Goal: Transaction & Acquisition: Book appointment/travel/reservation

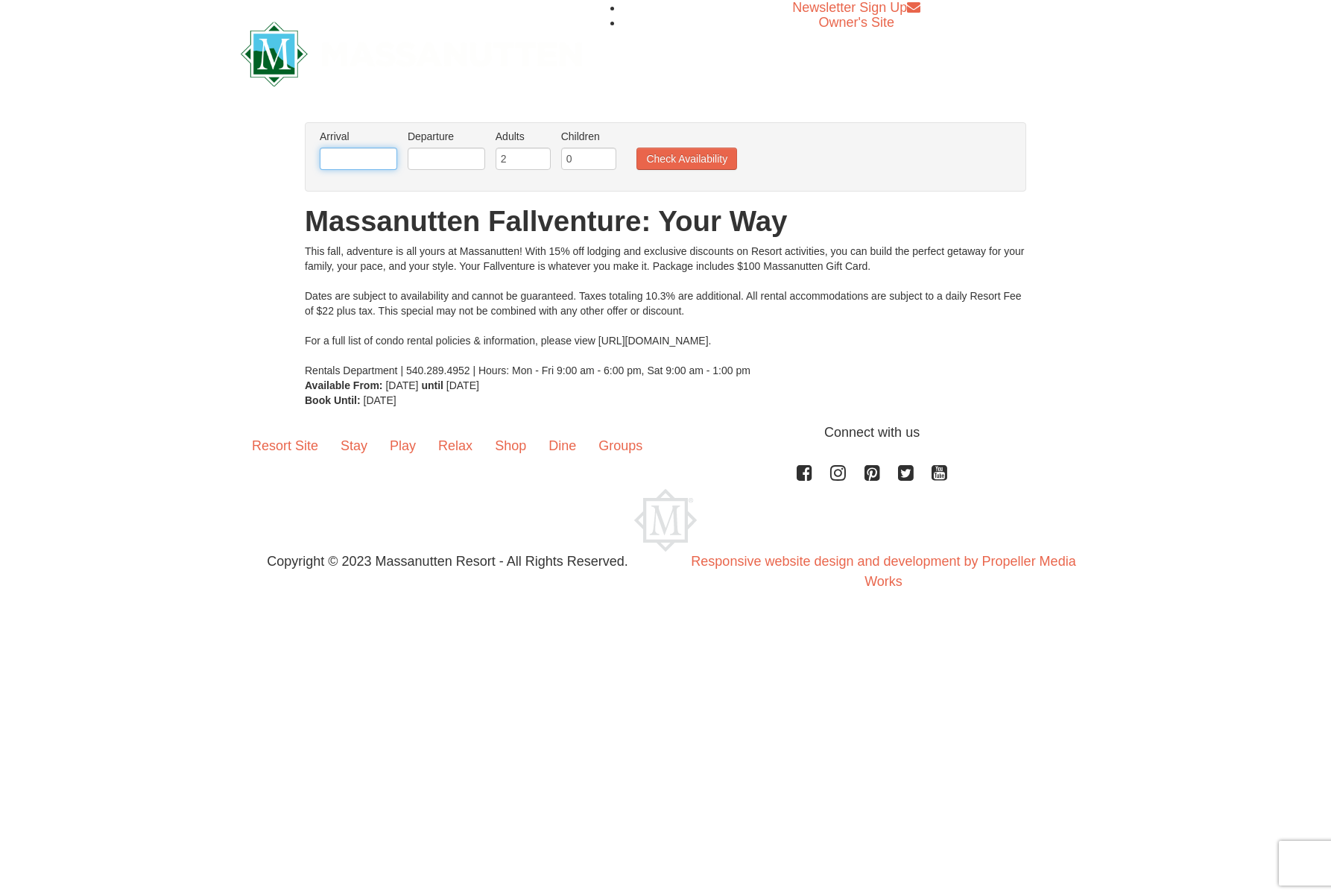
click at [342, 157] on input "text" at bounding box center [358, 158] width 78 height 22
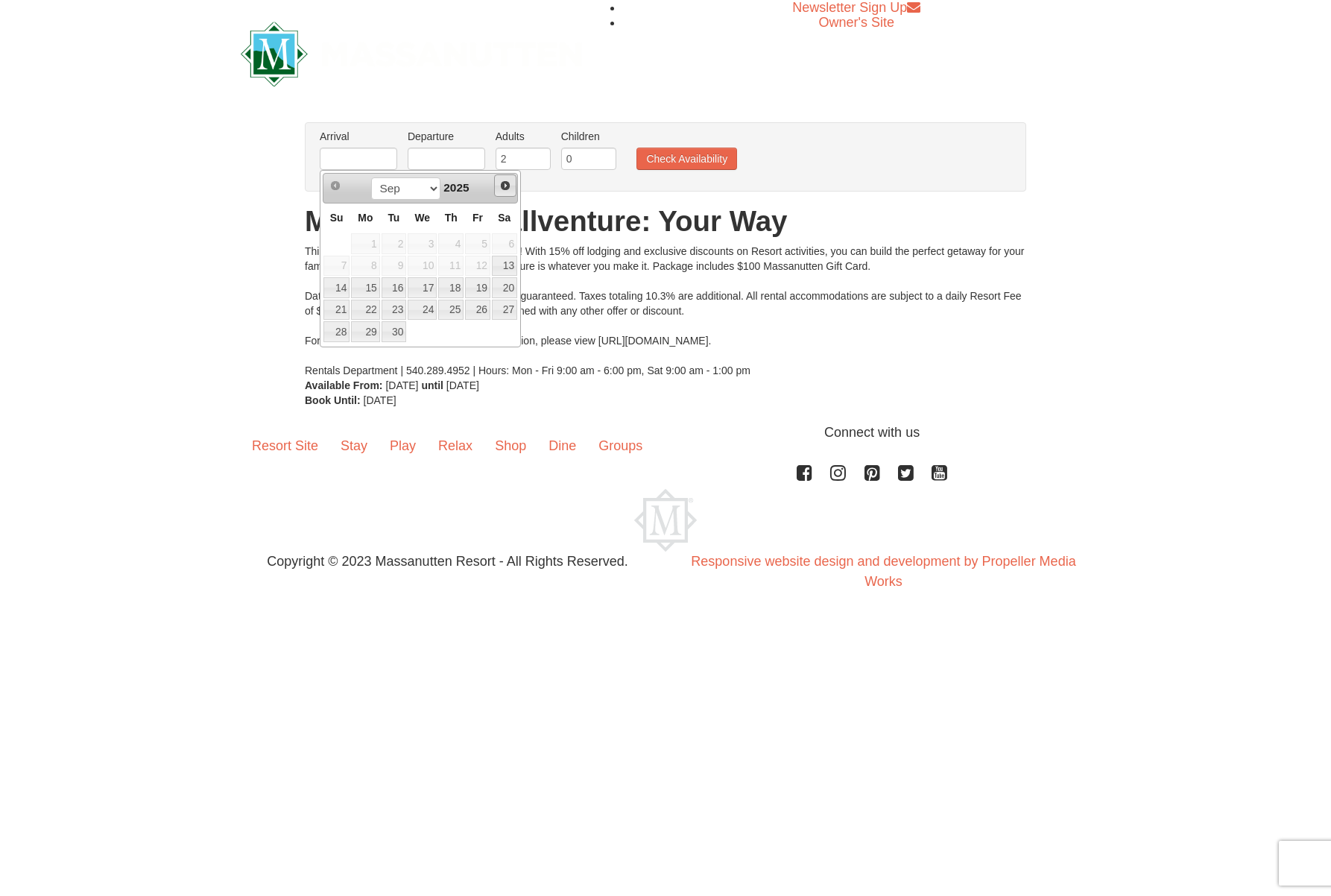
click at [504, 186] on span "Next" at bounding box center [505, 186] width 12 height 12
click at [475, 272] on link "10" at bounding box center [478, 266] width 26 height 21
type input "[DATE]"
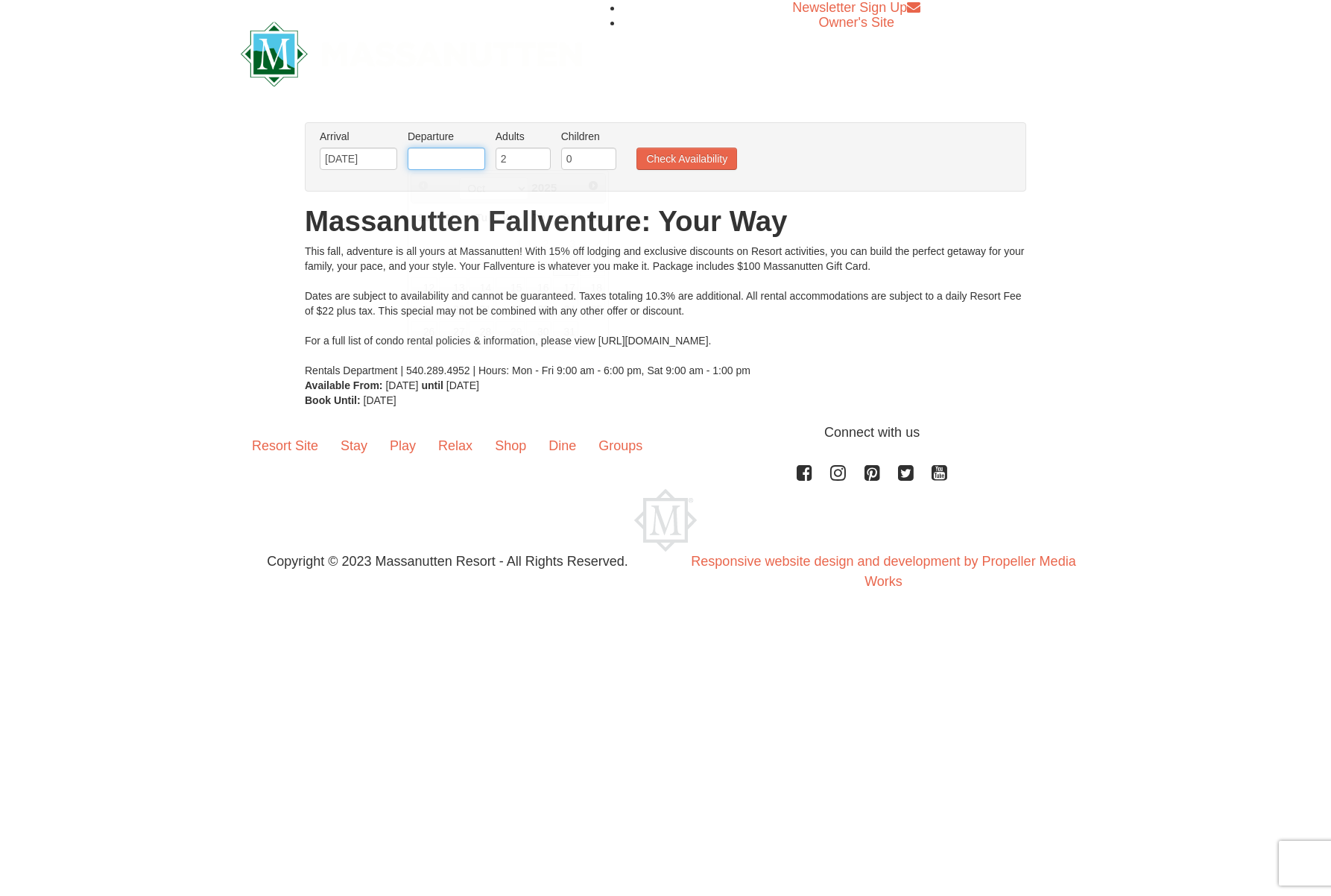
click at [442, 152] on input "text" at bounding box center [446, 158] width 78 height 22
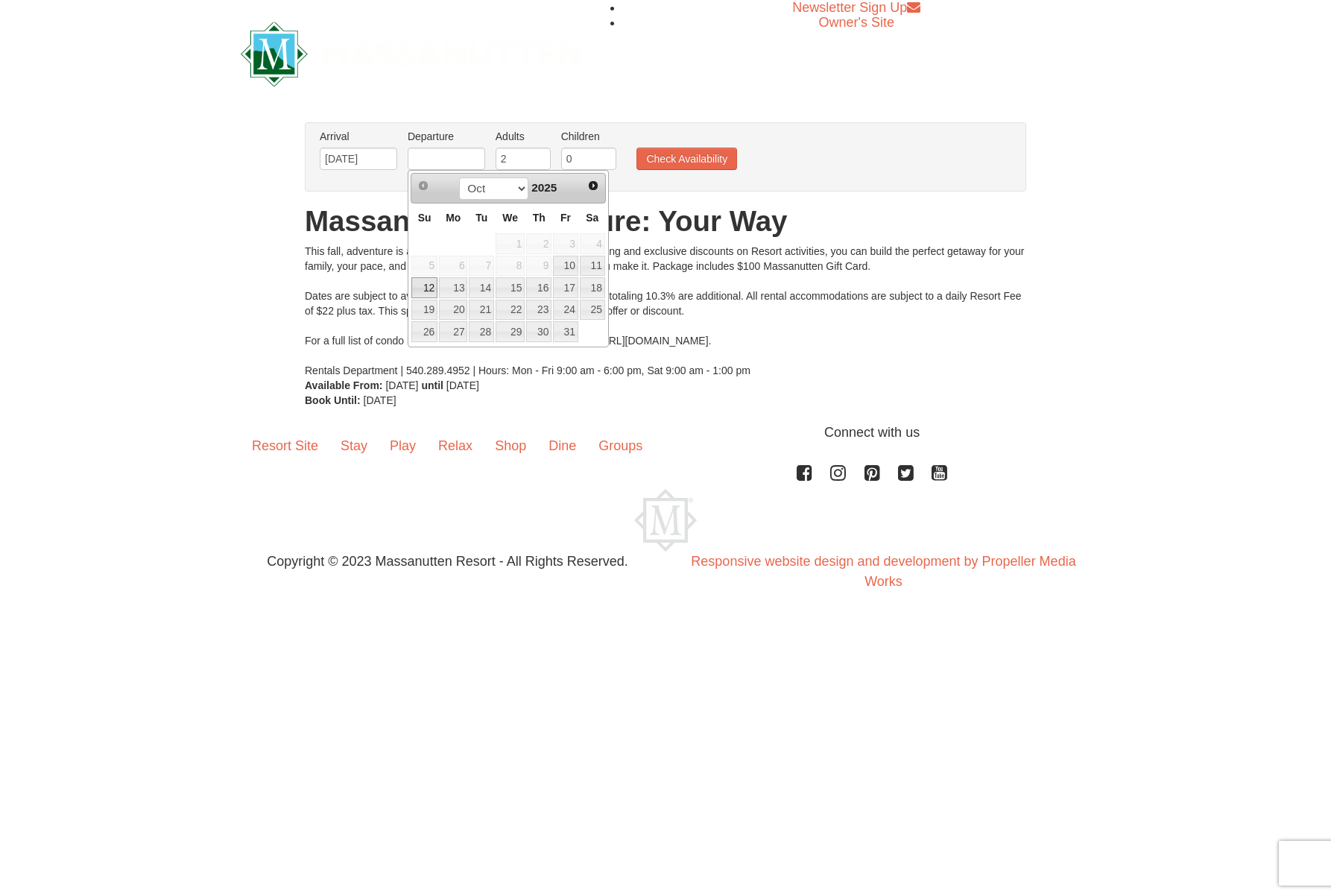
click at [424, 291] on link "12" at bounding box center [424, 288] width 26 height 21
type input "[DATE]"
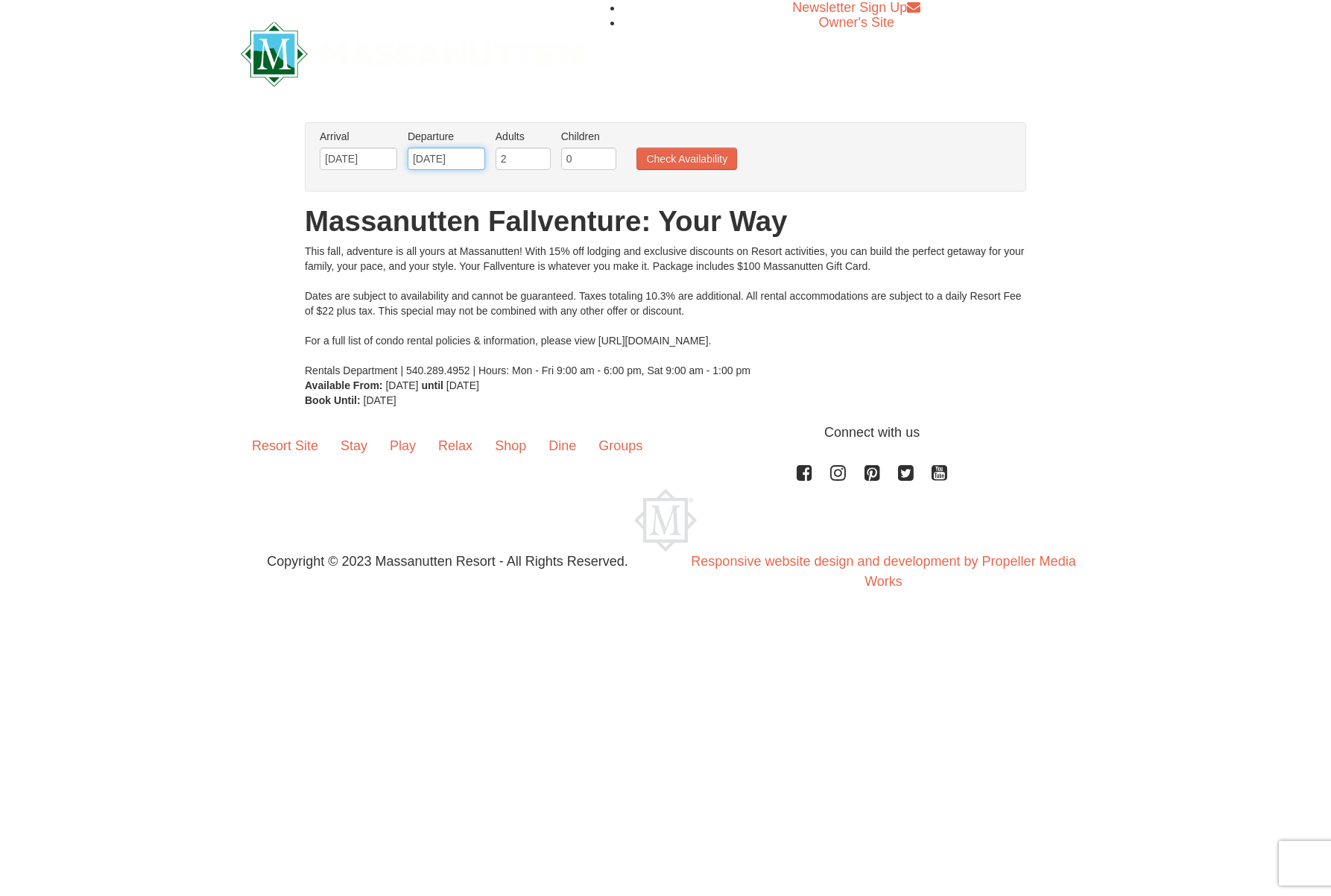
click at [453, 152] on input "[DATE]" at bounding box center [446, 158] width 78 height 22
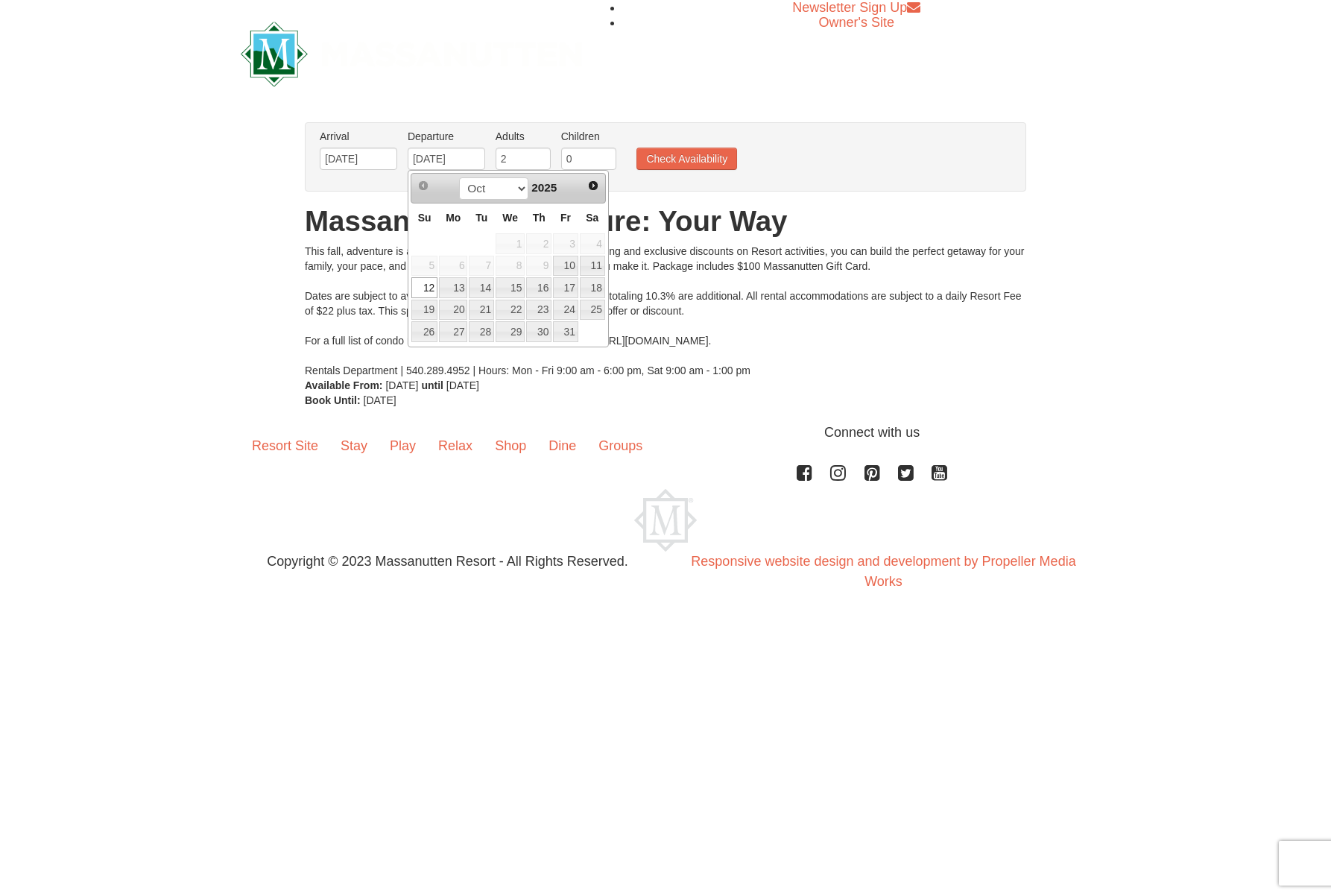
click at [433, 284] on link "12" at bounding box center [424, 288] width 26 height 21
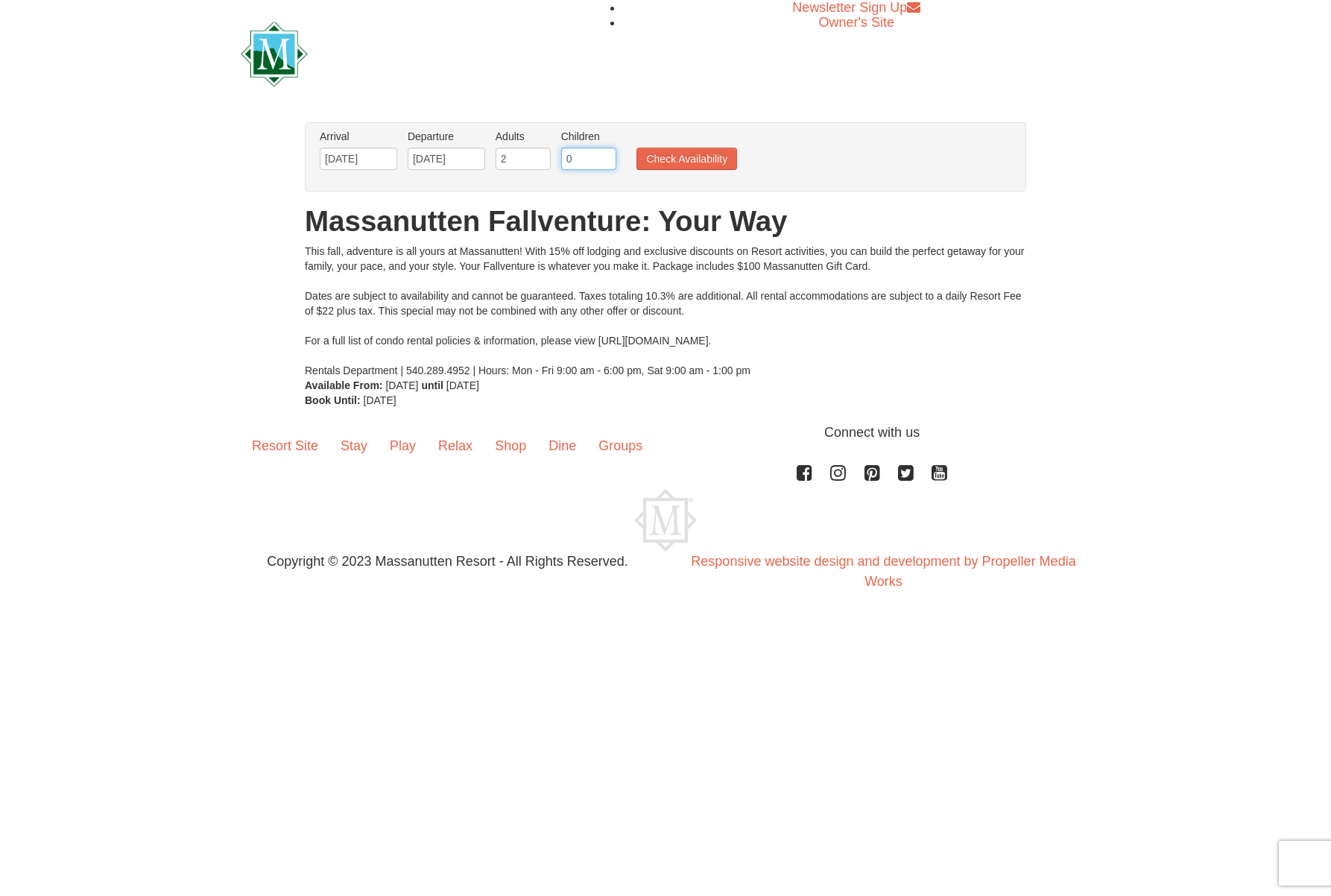
click at [582, 158] on input "0" at bounding box center [588, 158] width 55 height 22
click at [602, 164] on input "0" at bounding box center [588, 158] width 55 height 22
click at [606, 155] on input "1" at bounding box center [588, 158] width 55 height 22
type input "2"
click at [606, 155] on input "2" at bounding box center [588, 158] width 55 height 22
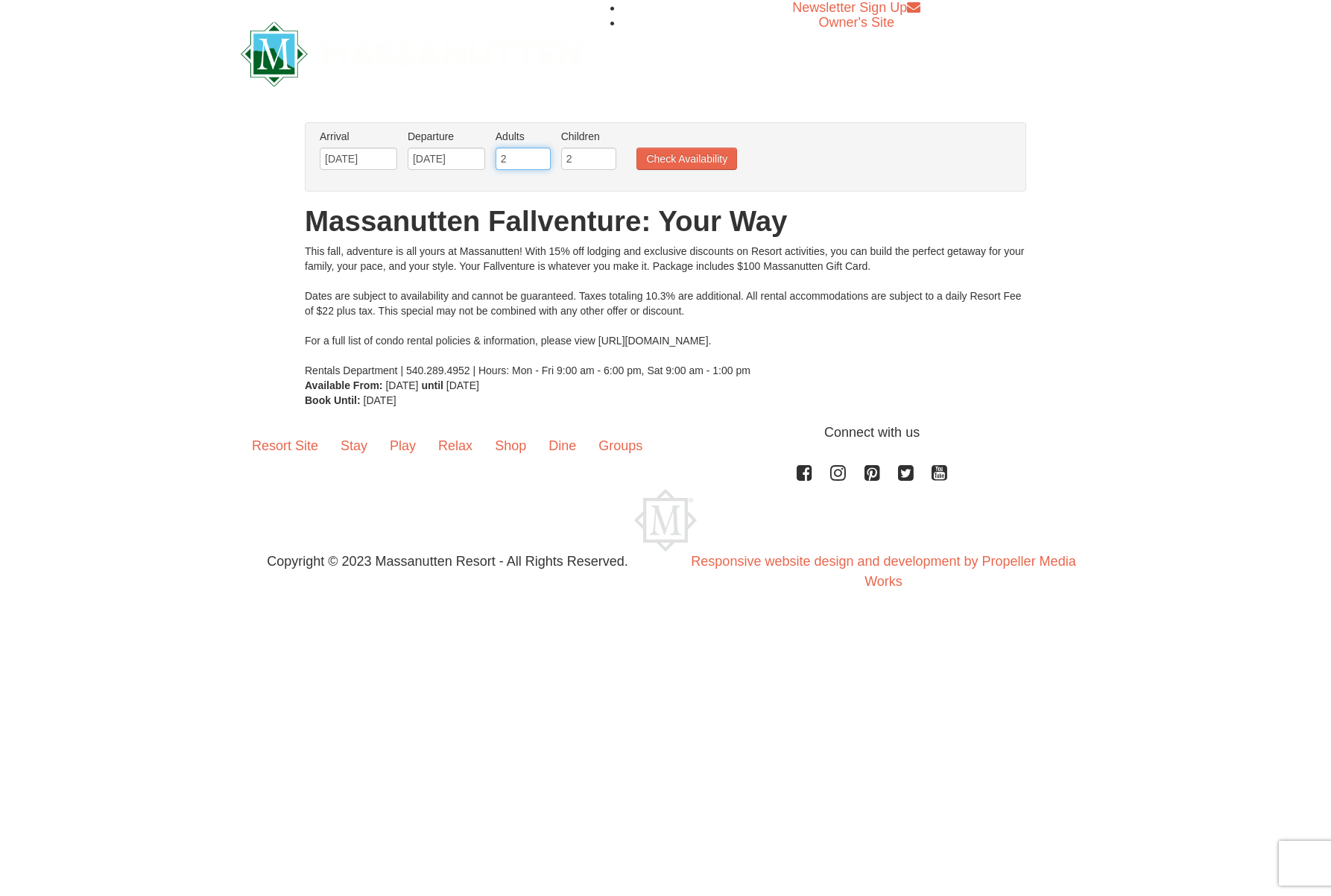
click at [516, 159] on input "2" at bounding box center [523, 158] width 55 height 22
type input "3"
click at [543, 152] on input "3" at bounding box center [523, 158] width 55 height 22
click at [719, 164] on button "Check Availability" at bounding box center [686, 158] width 100 height 22
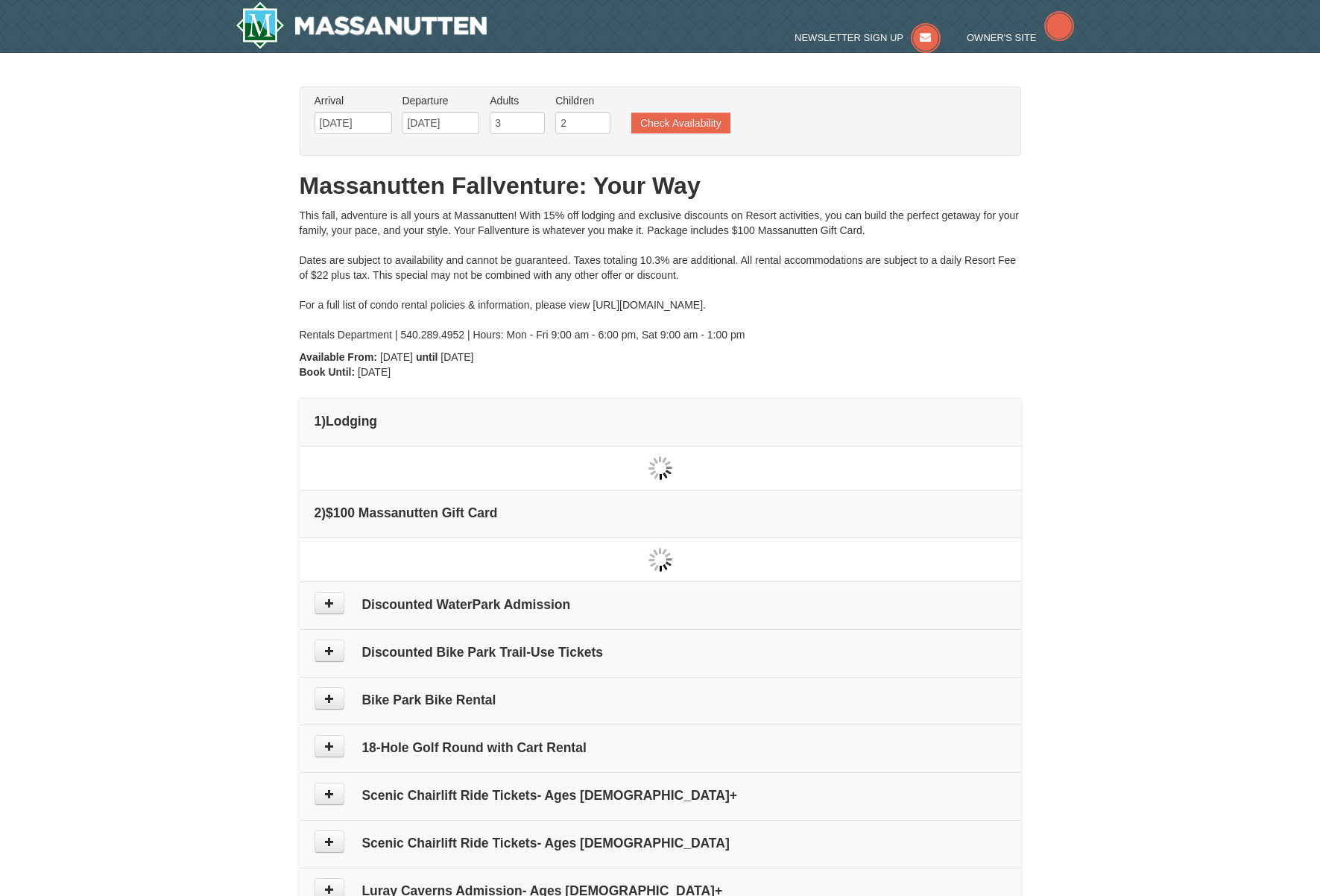
type input "[DATE]"
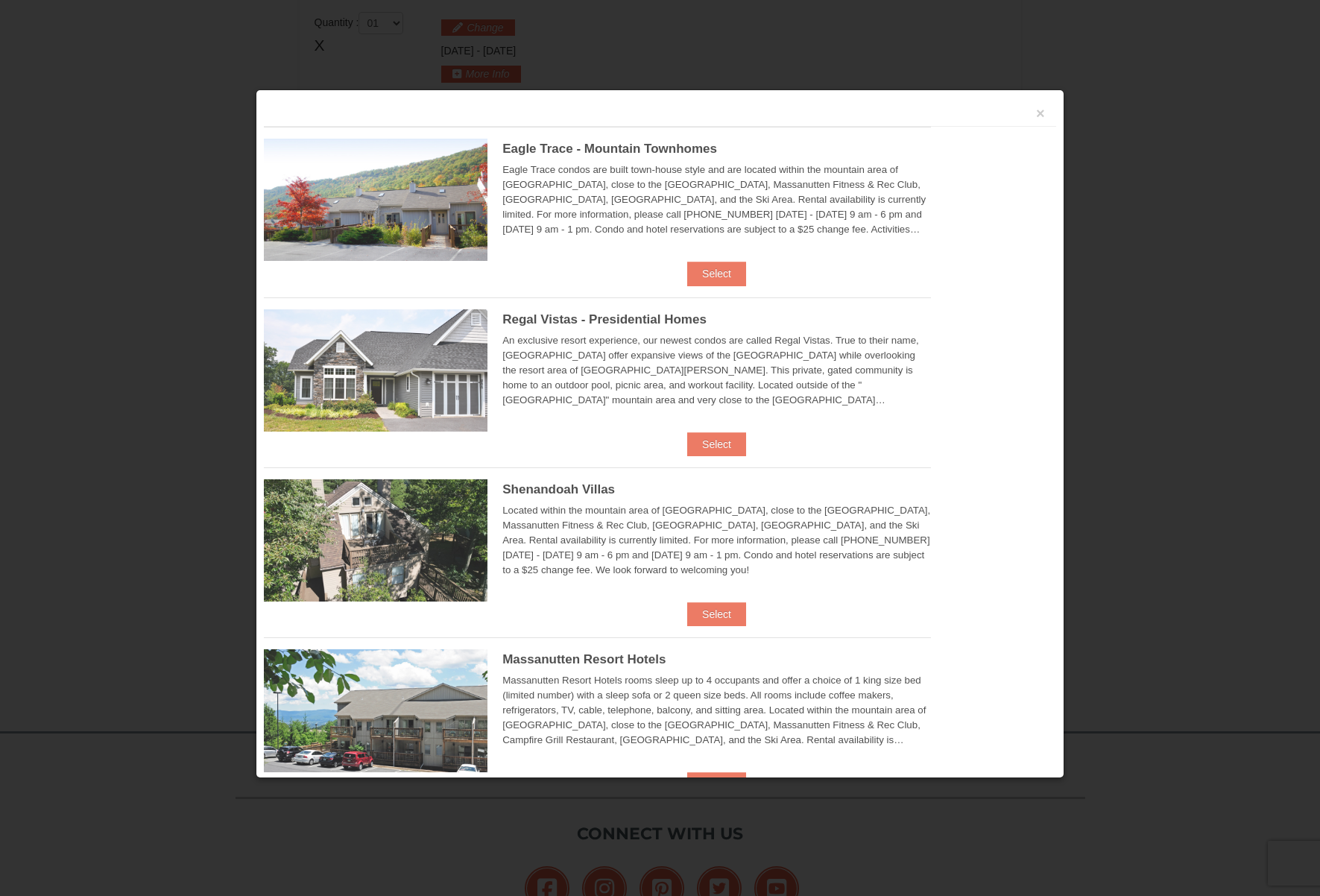
scroll to position [457, 0]
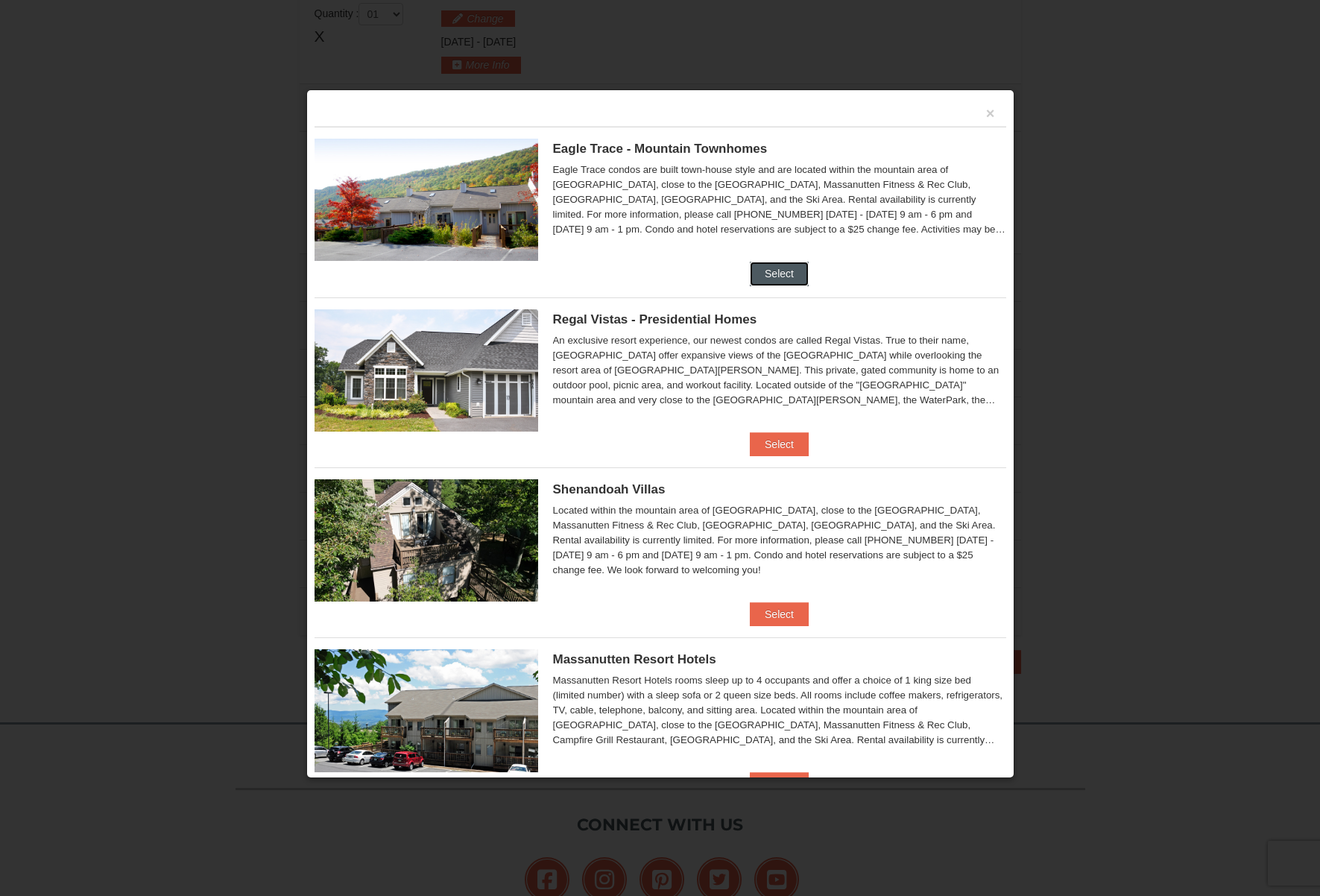
click at [756, 268] on button "Select" at bounding box center [779, 273] width 59 height 24
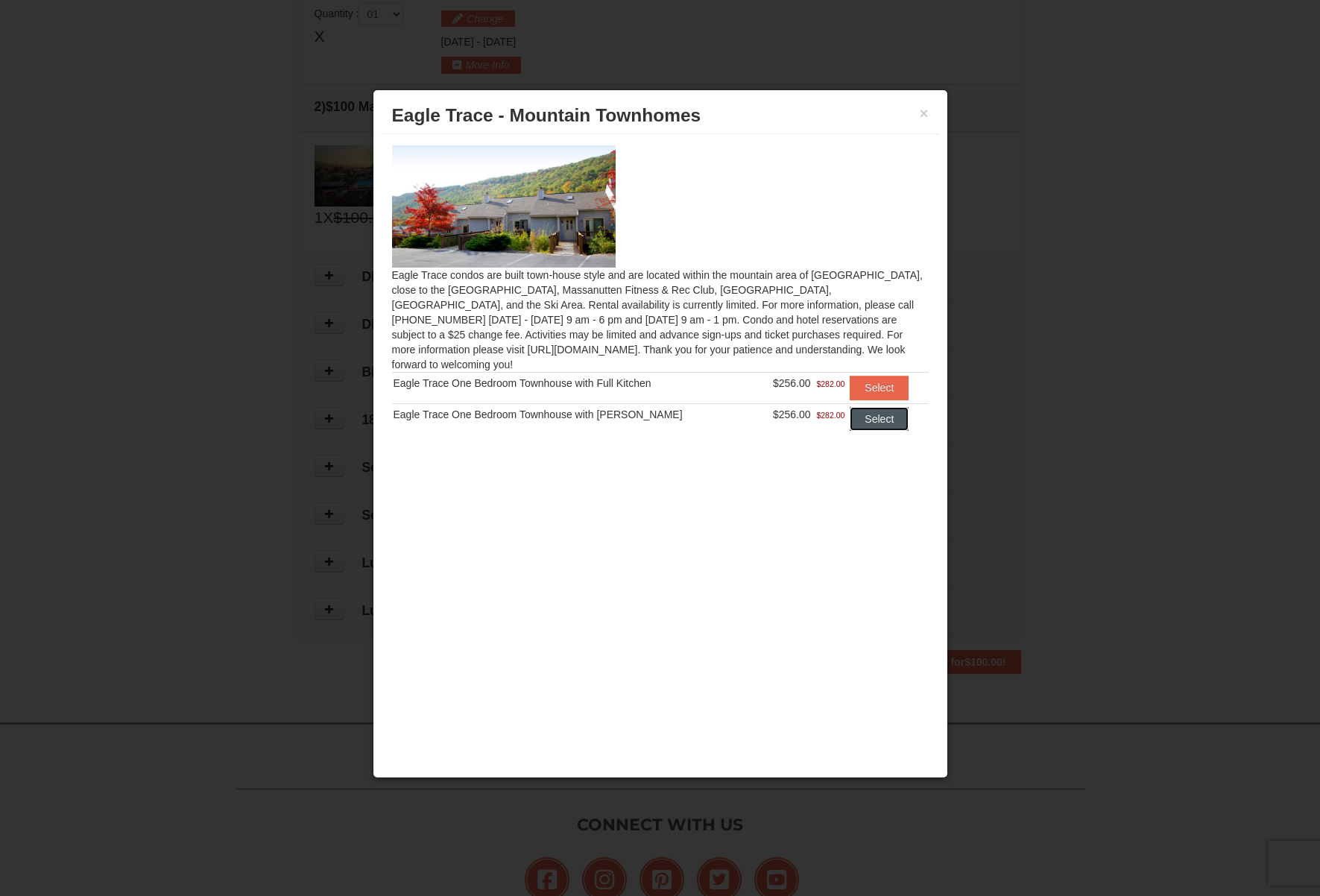
click at [876, 411] on button "Select" at bounding box center [879, 419] width 59 height 24
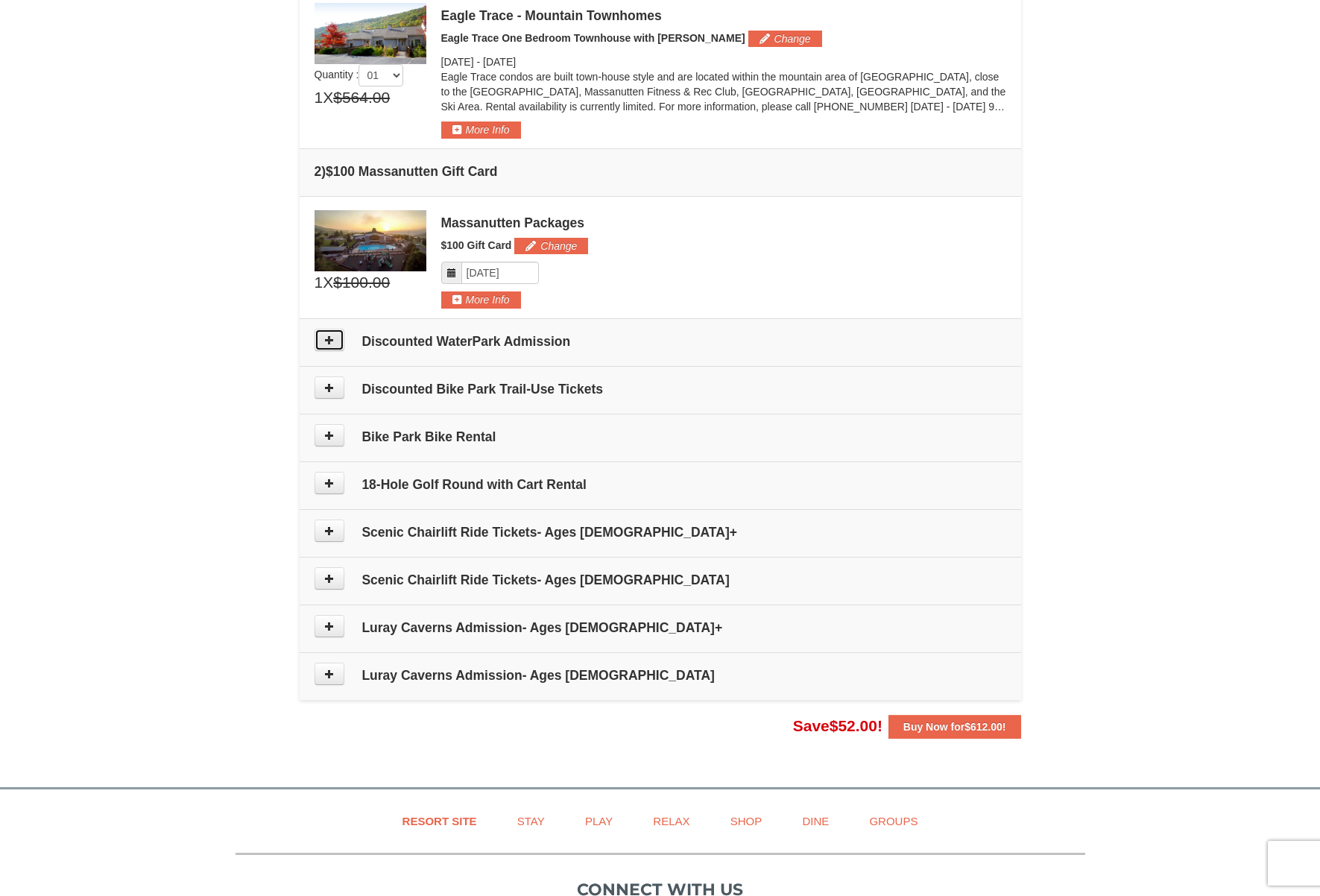
click at [335, 335] on button at bounding box center [329, 340] width 30 height 22
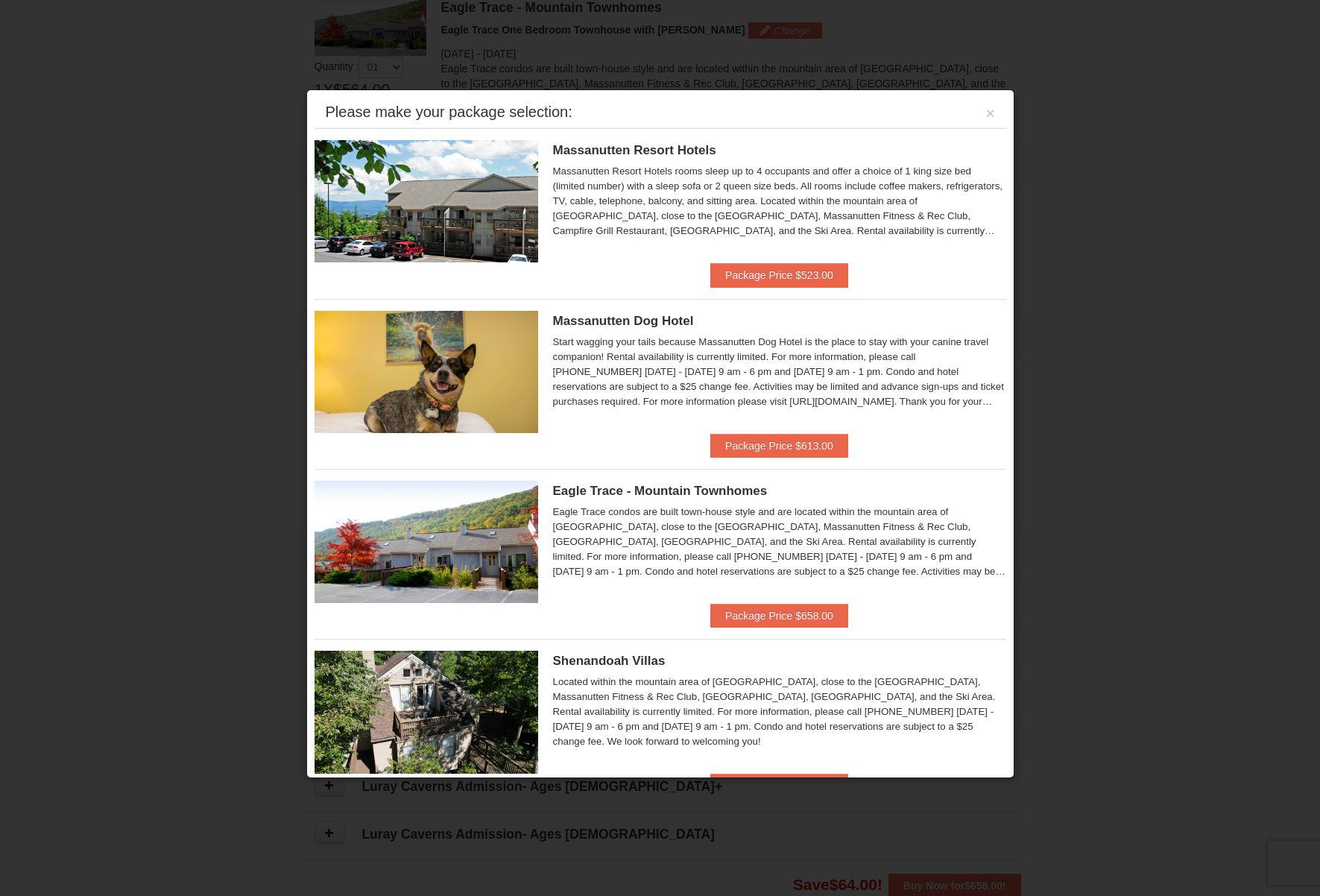
scroll to position [459, 0]
drag, startPoint x: 978, startPoint y: 120, endPoint x: 1141, endPoint y: 508, distance: 420.8
click at [983, 125] on div "Please make your package selection: ×" at bounding box center [660, 113] width 692 height 31
